Goal: Task Accomplishment & Management: Use online tool/utility

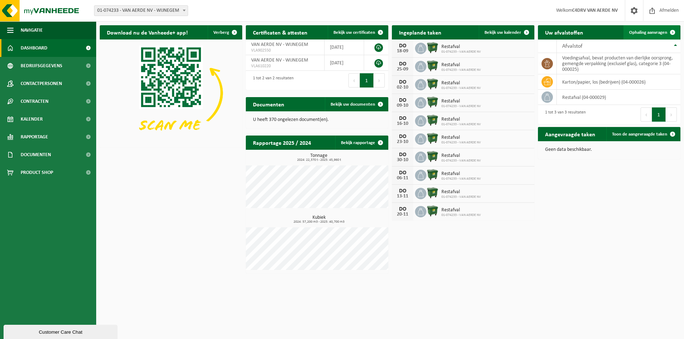
click at [654, 32] on span "Ophaling aanvragen" at bounding box center [648, 32] width 38 height 5
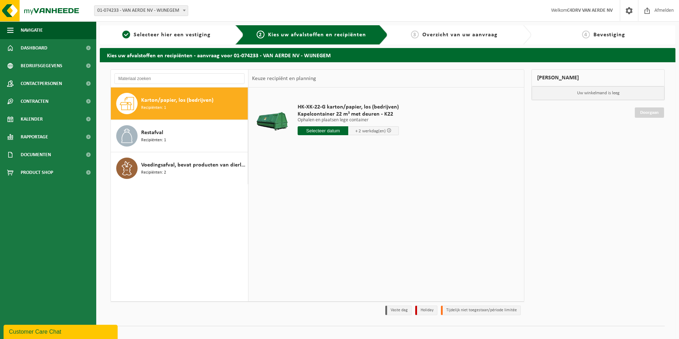
click at [329, 130] on input "text" at bounding box center [322, 130] width 51 height 9
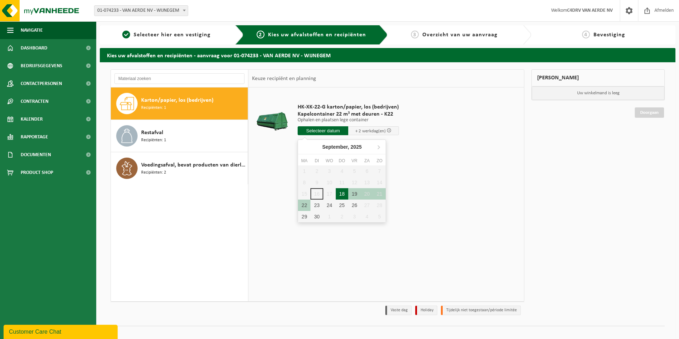
drag, startPoint x: 340, startPoint y: 196, endPoint x: 343, endPoint y: 192, distance: 5.1
click at [340, 196] on div "18" at bounding box center [342, 193] width 12 height 11
type input "Van 2025-09-18"
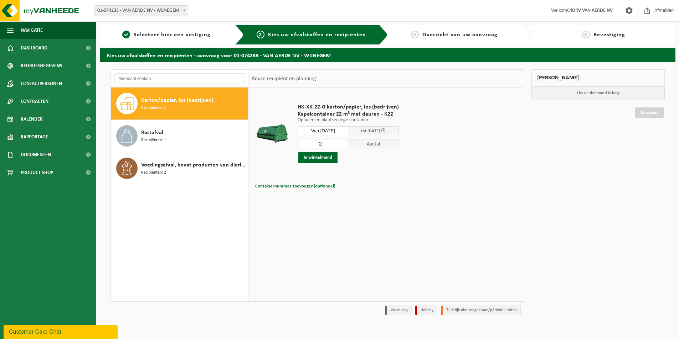
type input "2"
click at [341, 143] on input "2" at bounding box center [322, 143] width 51 height 9
click at [326, 157] on button "In winkelmand" at bounding box center [317, 157] width 39 height 11
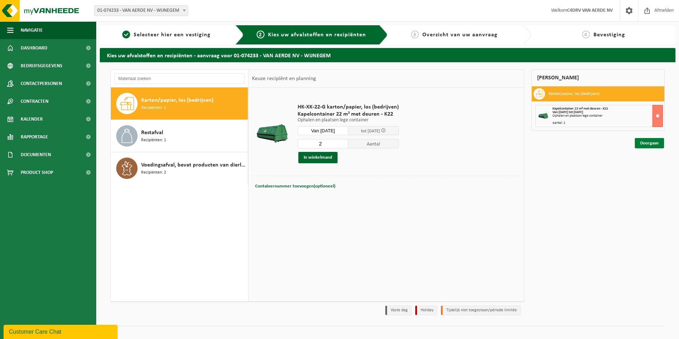
click at [649, 141] on link "Doorgaan" at bounding box center [648, 143] width 29 height 10
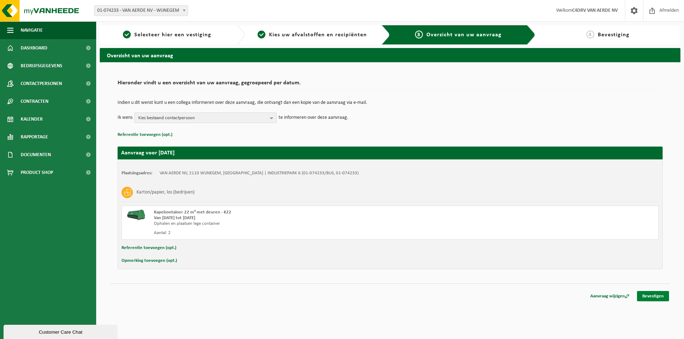
click at [649, 293] on link "Bevestigen" at bounding box center [653, 296] width 32 height 10
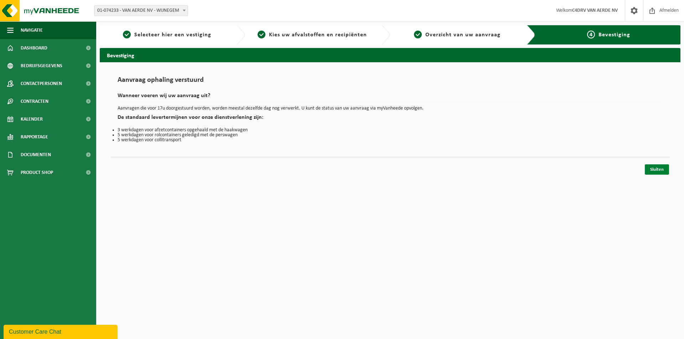
click at [664, 174] on link "Sluiten" at bounding box center [657, 170] width 24 height 10
